Goal: Information Seeking & Learning: Learn about a topic

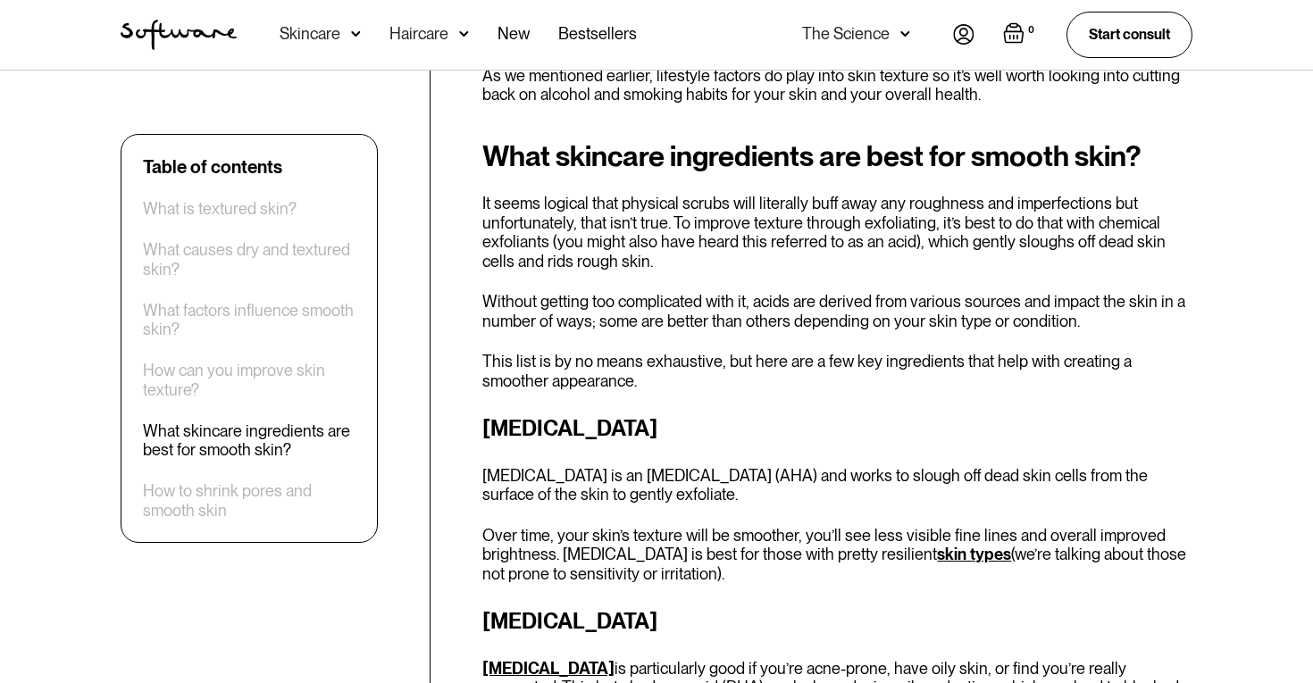
scroll to position [3803, 0]
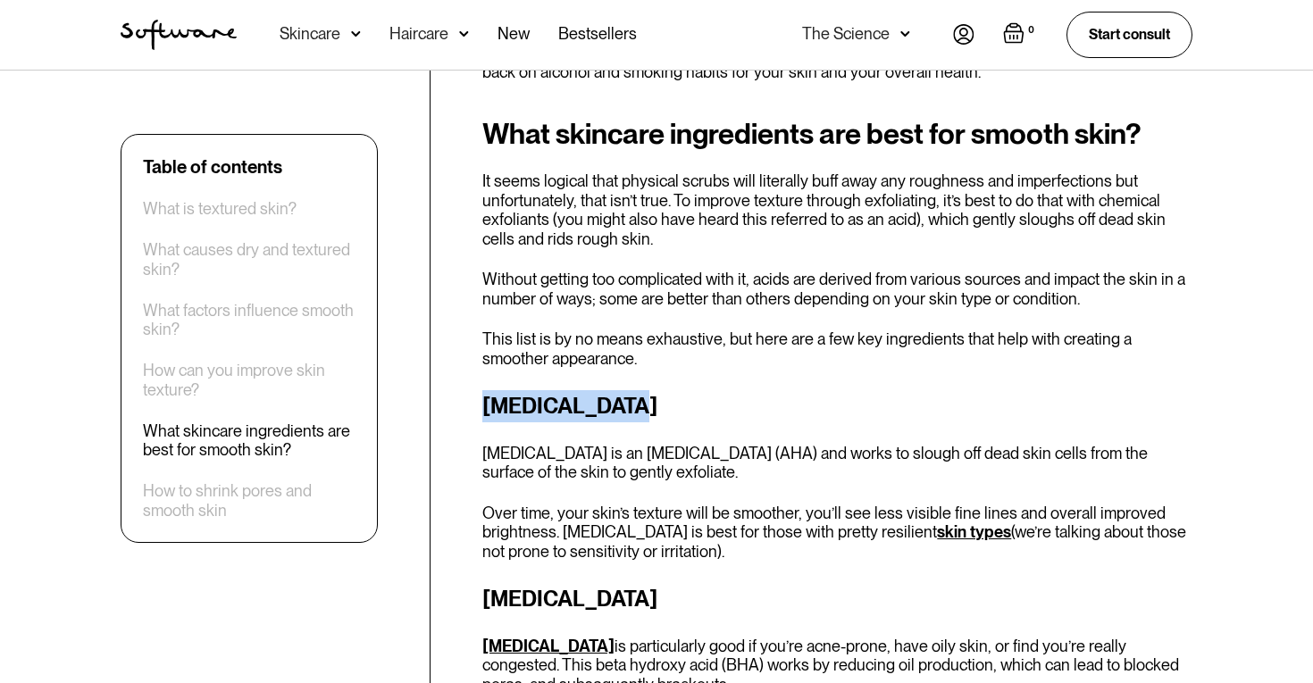
drag, startPoint x: 484, startPoint y: 241, endPoint x: 624, endPoint y: 243, distance: 140.2
click at [624, 390] on h3 "[MEDICAL_DATA]" at bounding box center [837, 406] width 710 height 32
copy h3 "[MEDICAL_DATA]"
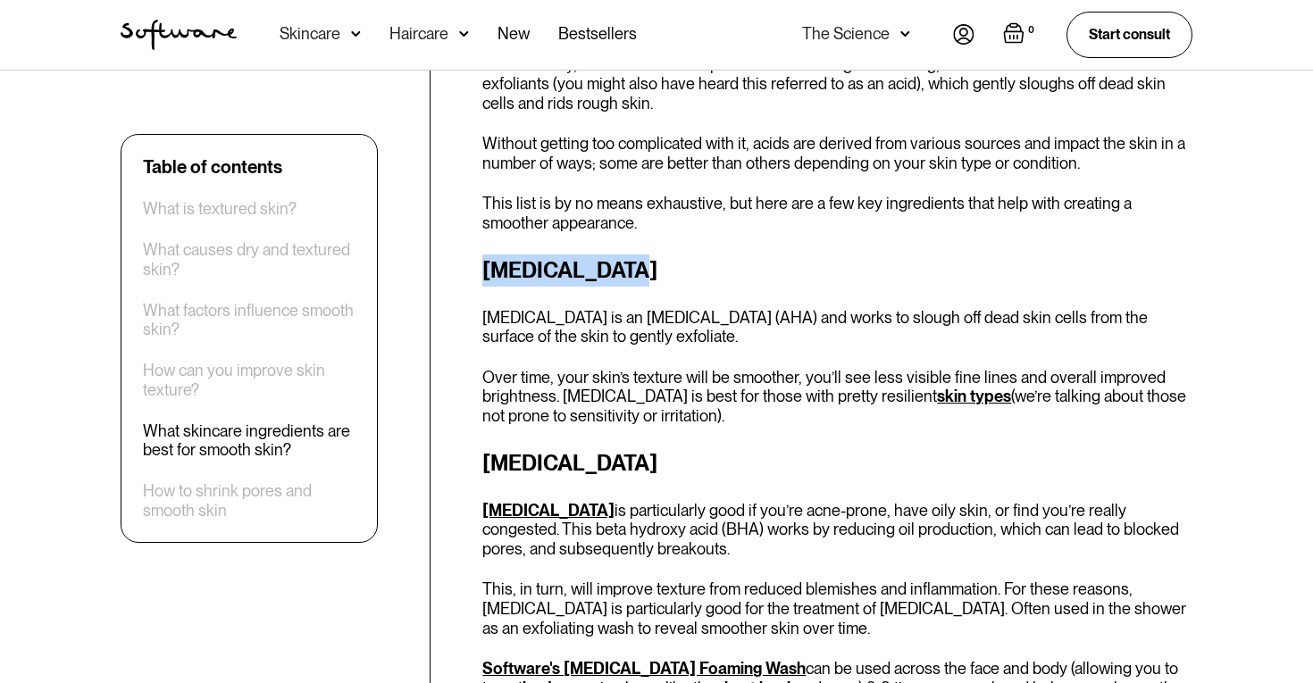
scroll to position [3942, 0]
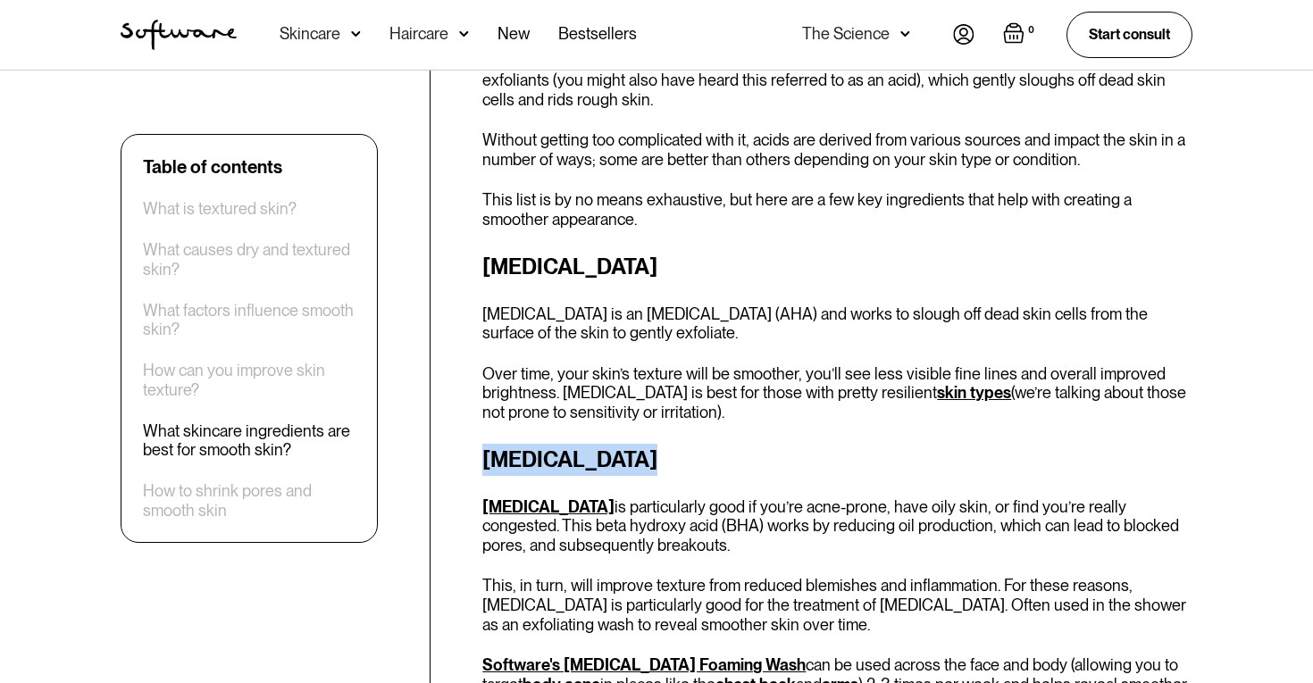
drag, startPoint x: 490, startPoint y: 304, endPoint x: 635, endPoint y: 301, distance: 144.7
click at [635, 444] on h3 "[MEDICAL_DATA]" at bounding box center [837, 460] width 710 height 32
copy h3 "[MEDICAL_DATA]"
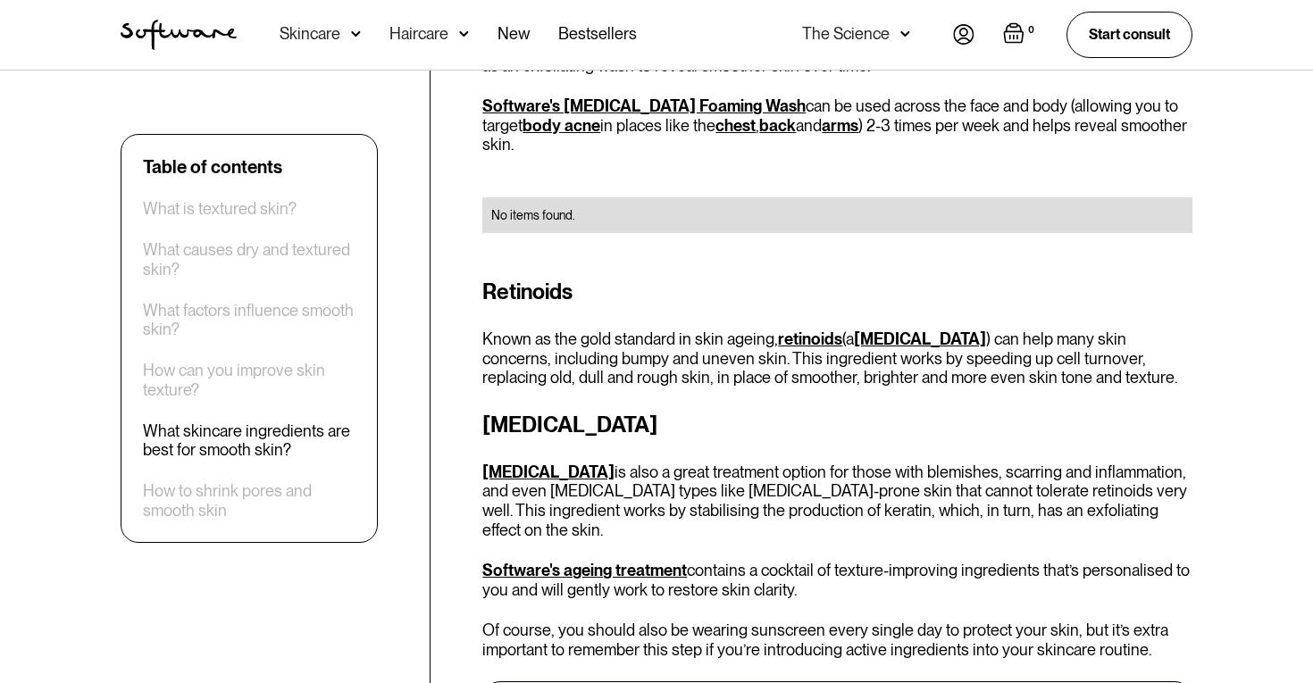
scroll to position [4505, 0]
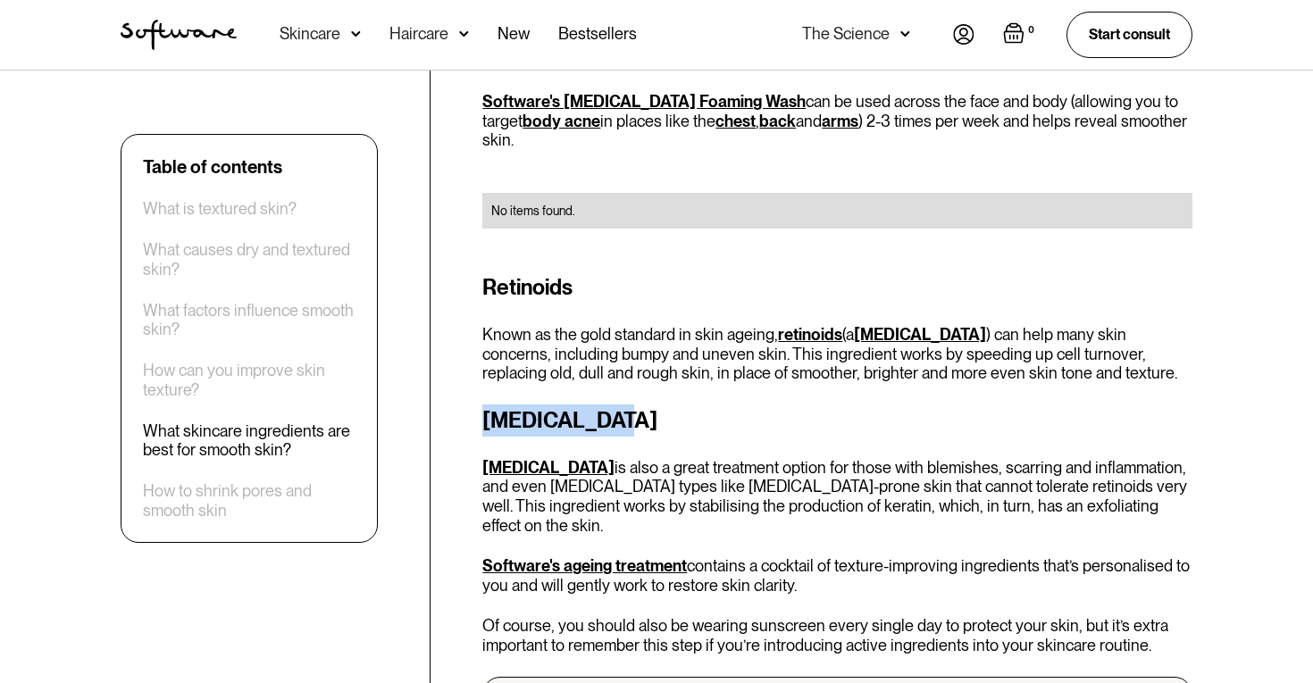
drag, startPoint x: 481, startPoint y: 239, endPoint x: 671, endPoint y: 235, distance: 189.3
copy h3 "[MEDICAL_DATA]"
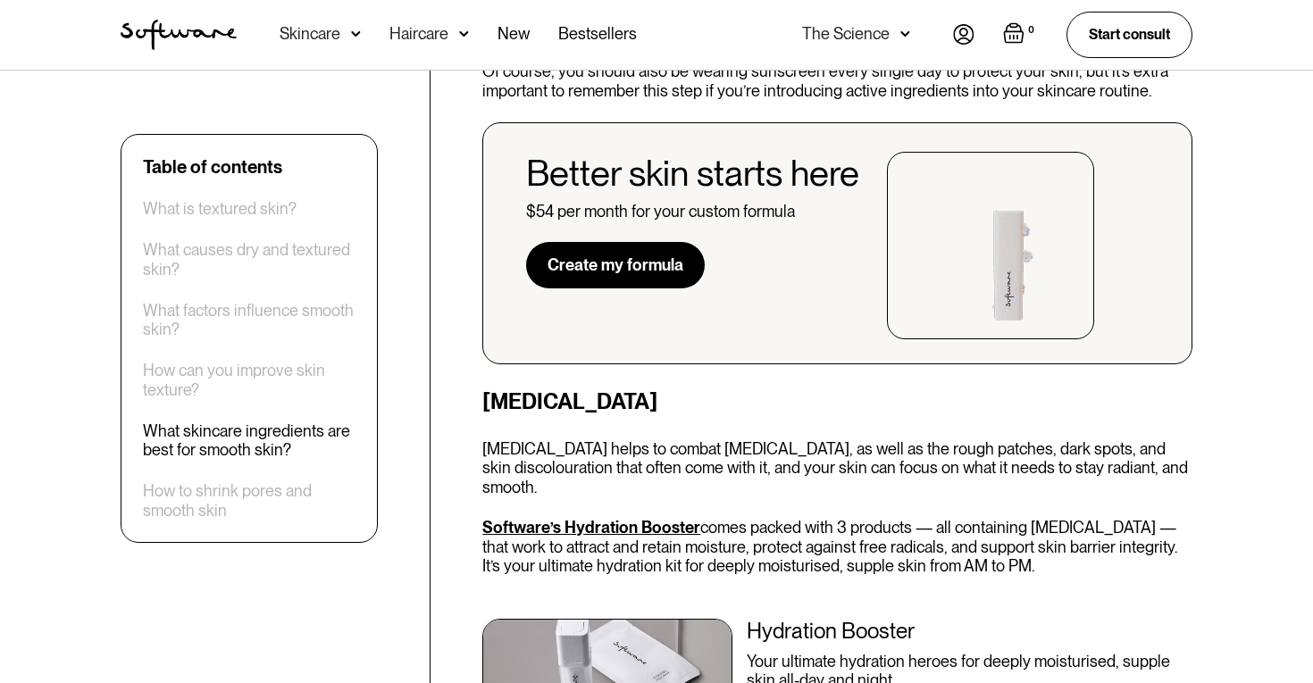
scroll to position [5062, 0]
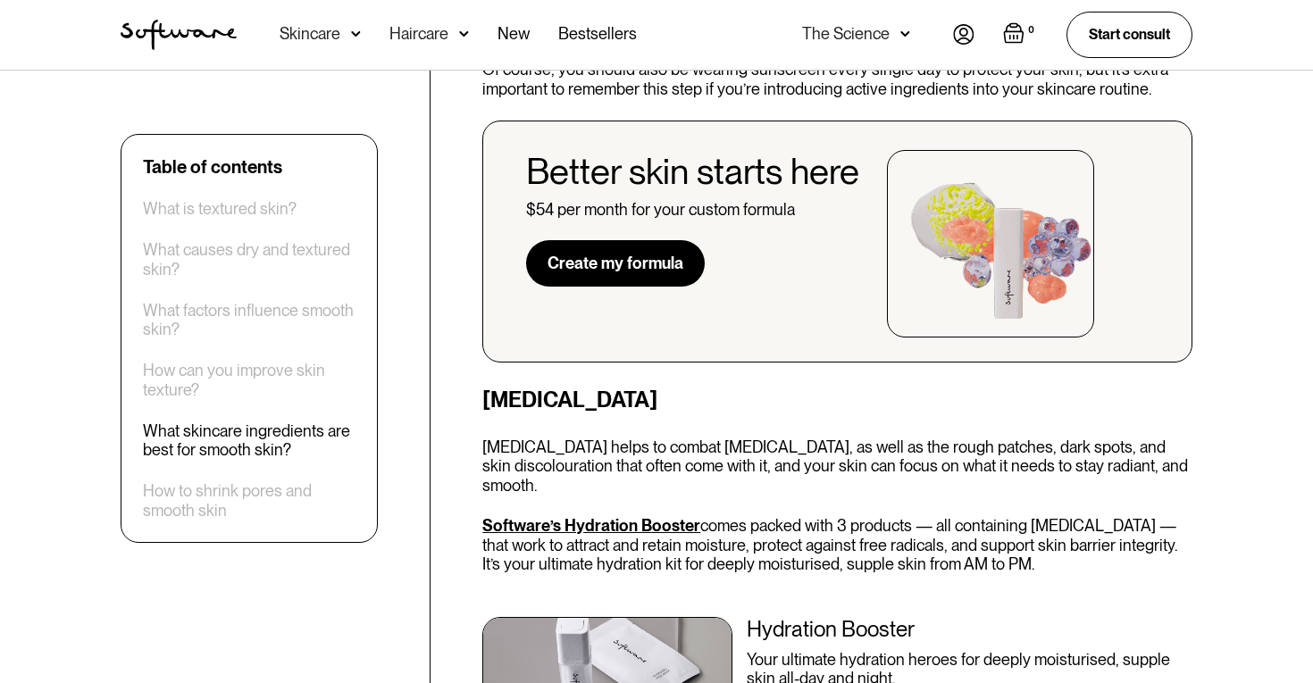
drag, startPoint x: 485, startPoint y: 197, endPoint x: 654, endPoint y: 196, distance: 169.6
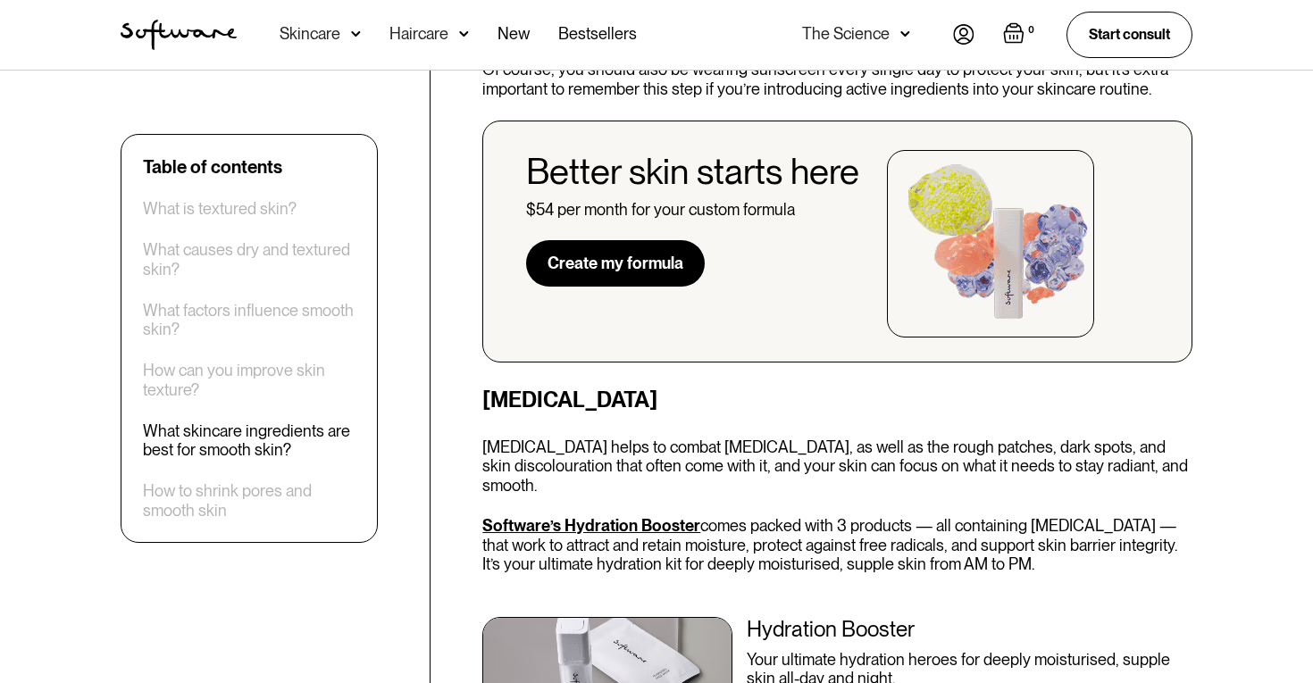
click at [654, 384] on h3 "[MEDICAL_DATA]" at bounding box center [837, 400] width 710 height 32
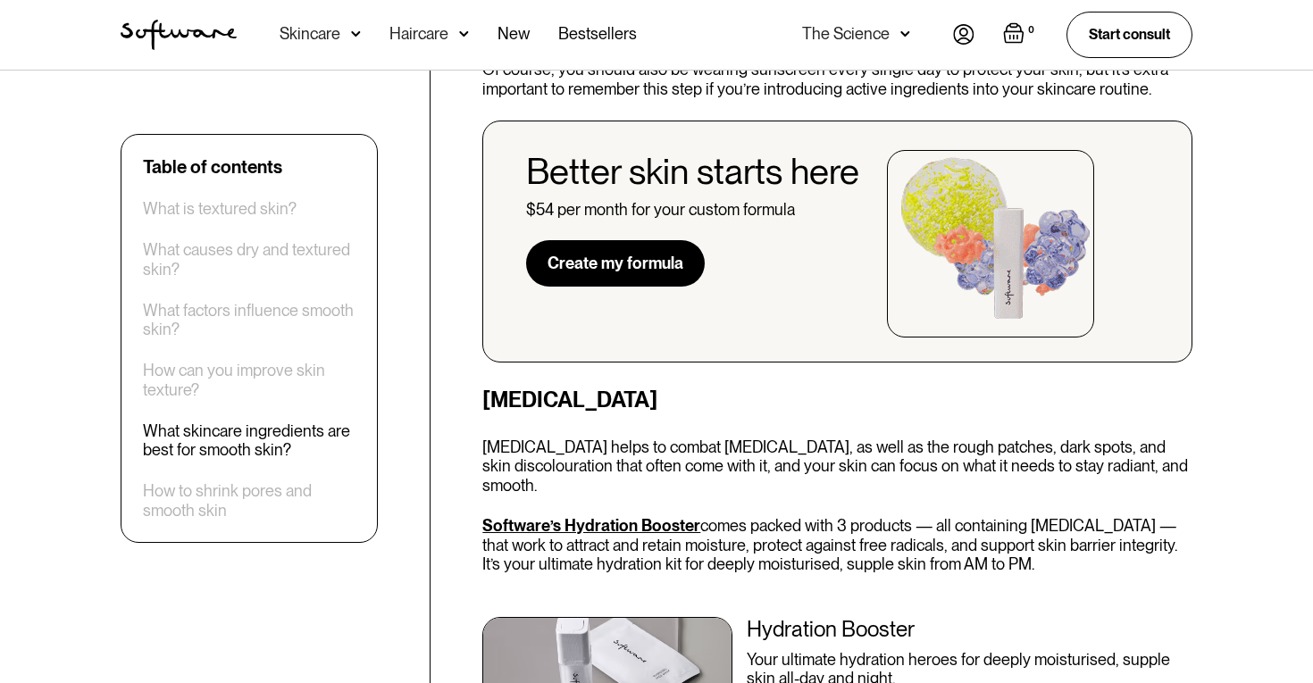
copy h3 "[MEDICAL_DATA]"
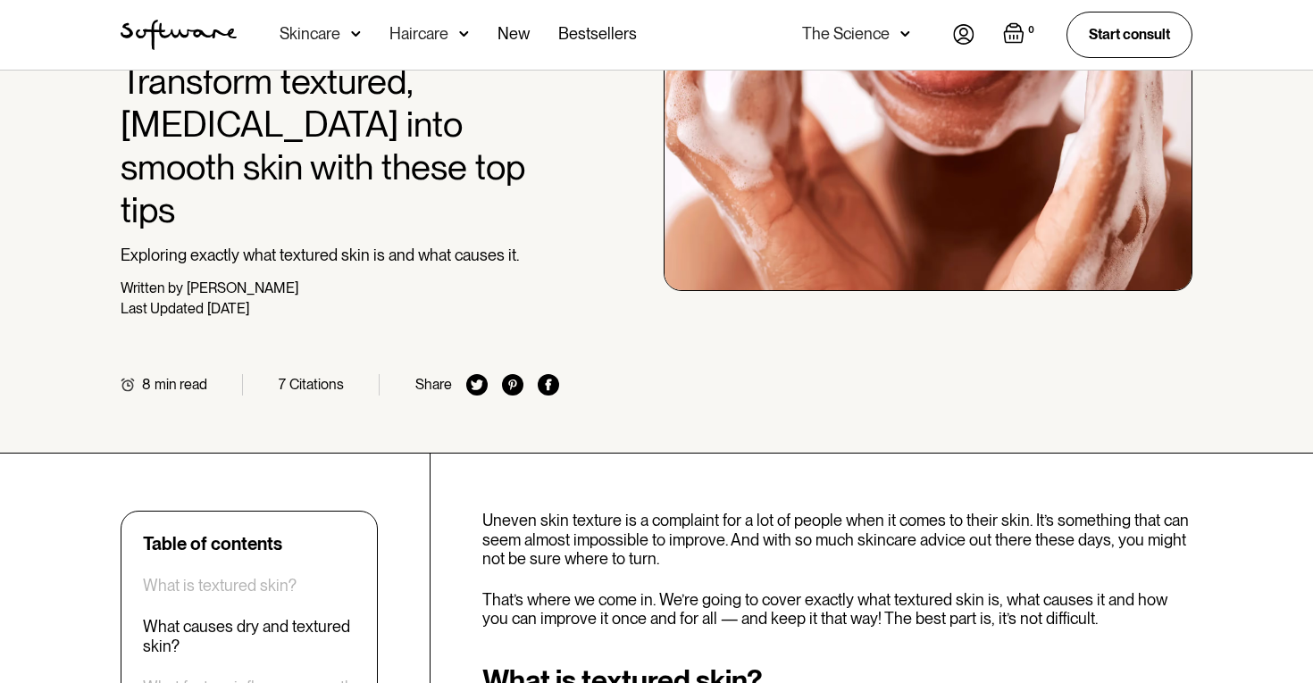
scroll to position [0, 0]
